Goal: Task Accomplishment & Management: Complete application form

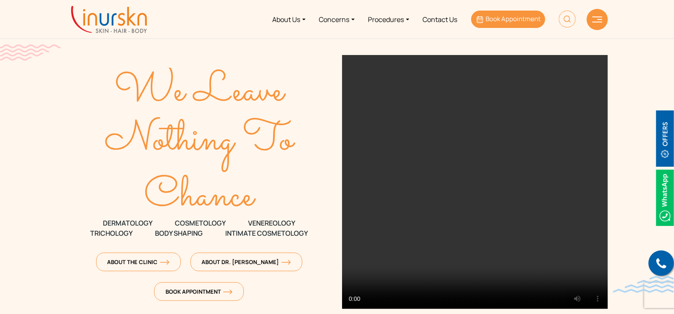
click at [488, 16] on span "Book Appointment" at bounding box center [513, 18] width 55 height 9
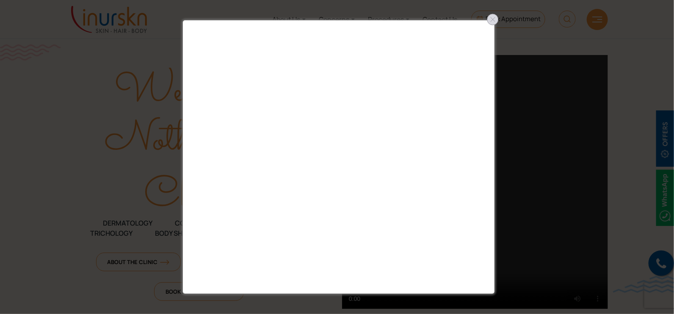
click at [491, 20] on div at bounding box center [493, 20] width 14 height 14
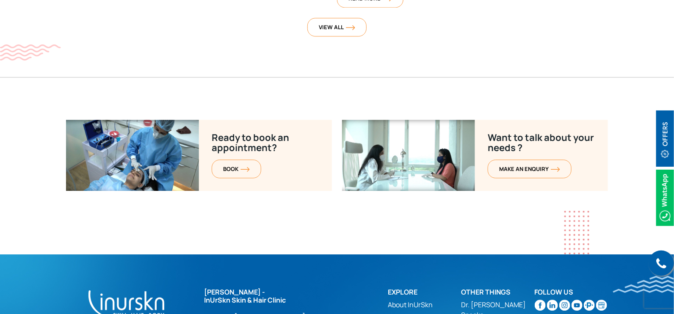
scroll to position [3510, 0]
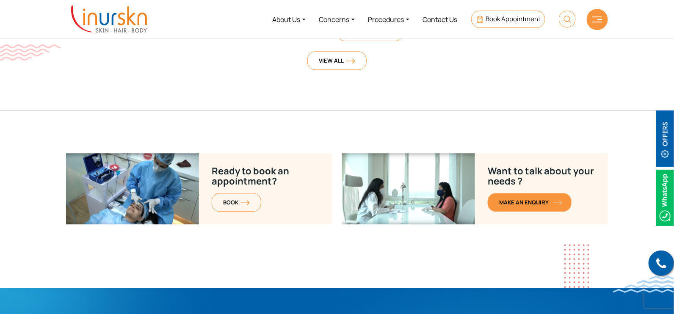
click at [530, 193] on link "MAKE AN enquiry" at bounding box center [530, 202] width 84 height 19
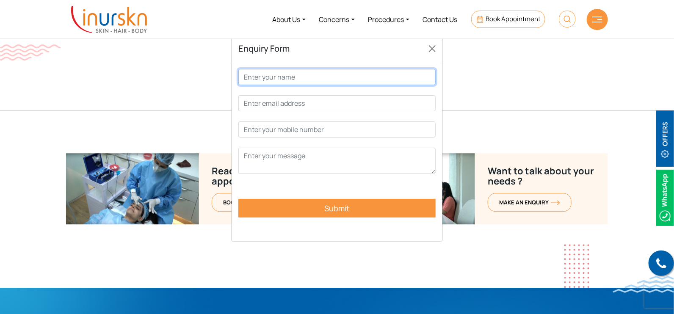
click at [351, 79] on input "Contact form" at bounding box center [336, 77] width 197 height 16
type input "vidhi"
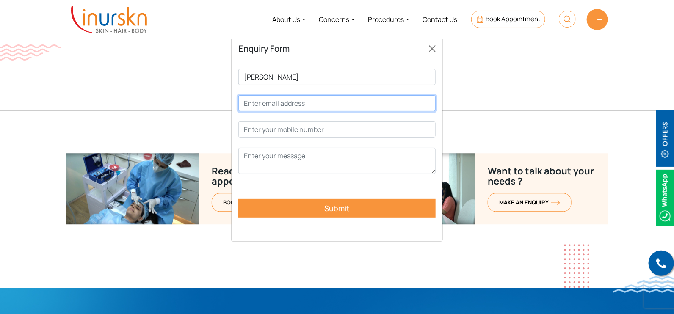
click at [322, 98] on input "Contact form" at bounding box center [336, 103] width 197 height 16
type input "vidhi@connectwell.com"
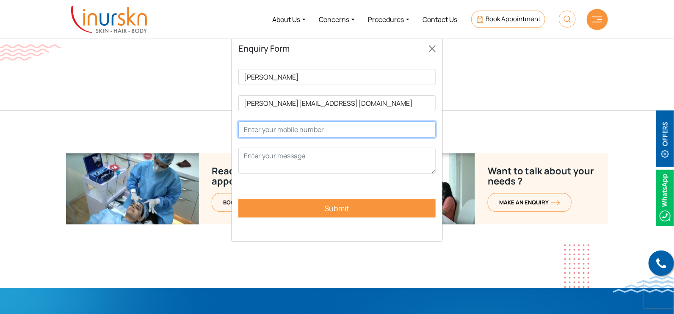
click at [334, 128] on input "Contact form" at bounding box center [336, 130] width 197 height 16
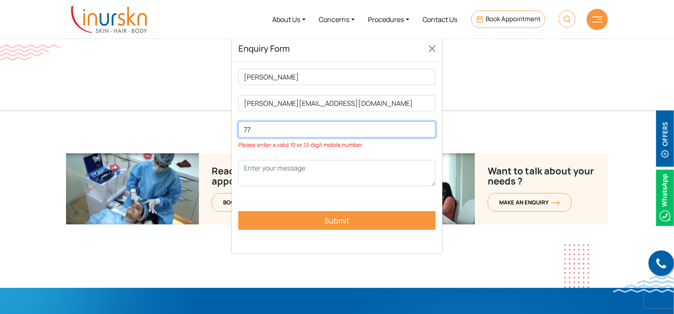
type input "7"
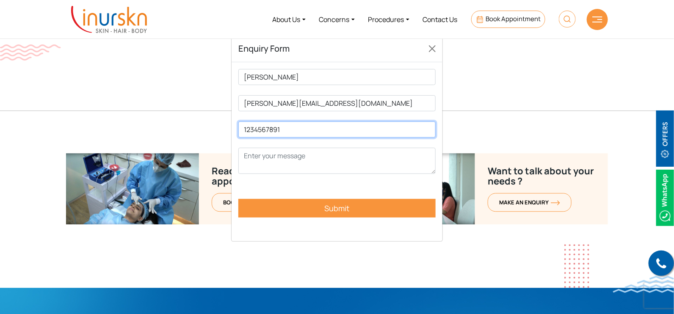
type input "1234567891"
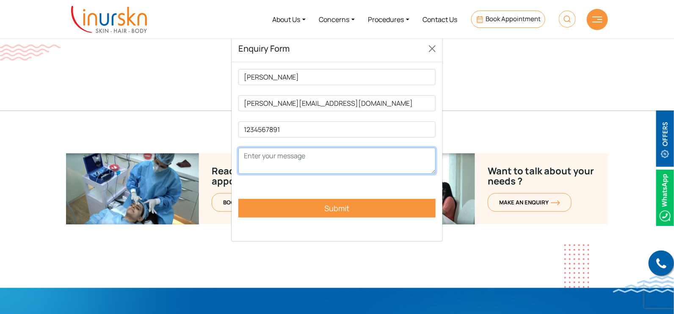
click at [341, 155] on textarea "Contact form" at bounding box center [336, 161] width 197 height 26
type textarea "TEST"
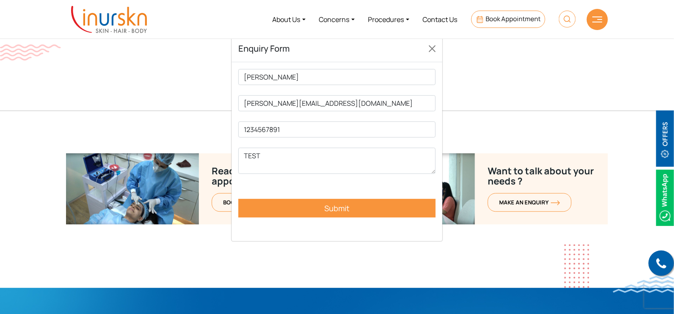
click at [340, 207] on input "Submit" at bounding box center [336, 208] width 197 height 19
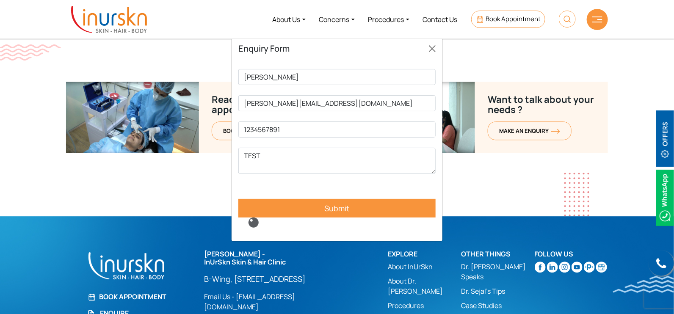
scroll to position [3616, 0]
